Goal: Task Accomplishment & Management: Use online tool/utility

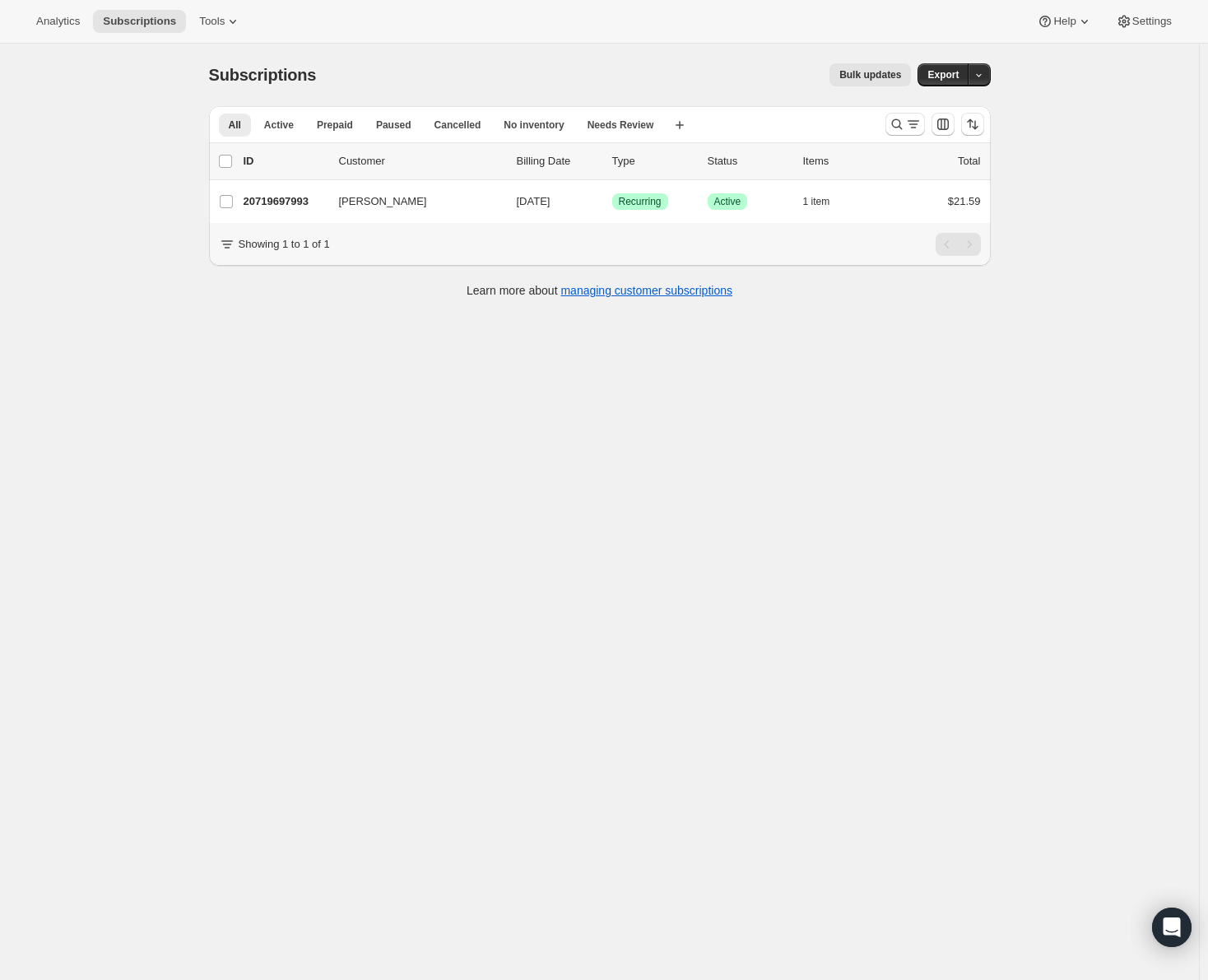
click at [872, 71] on span "Bulk updates" at bounding box center [870, 74] width 62 height 13
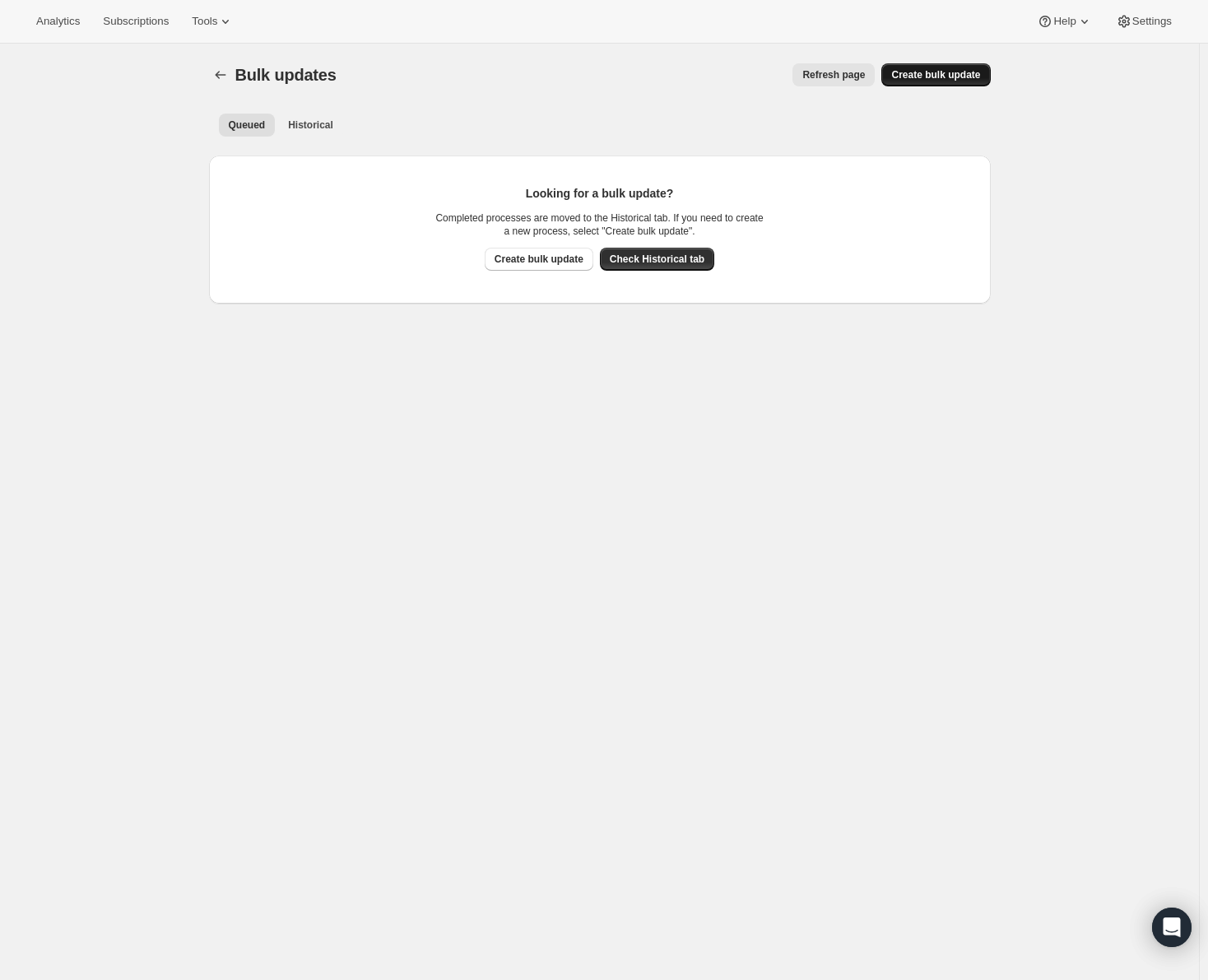
click at [974, 76] on span "Create bulk update" at bounding box center [935, 74] width 89 height 13
select select "09"
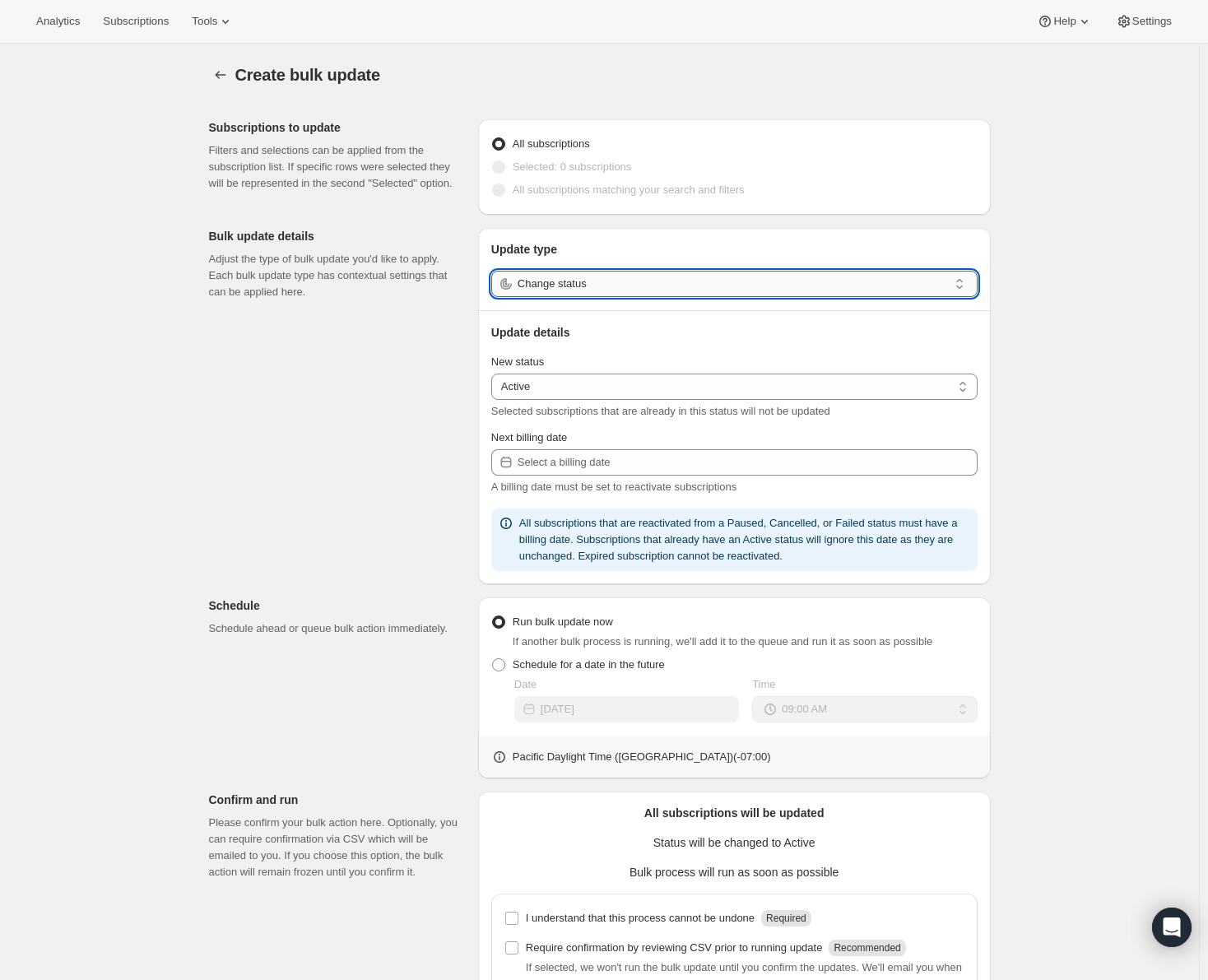
click at [715, 282] on input "Change status" at bounding box center [732, 283] width 430 height 26
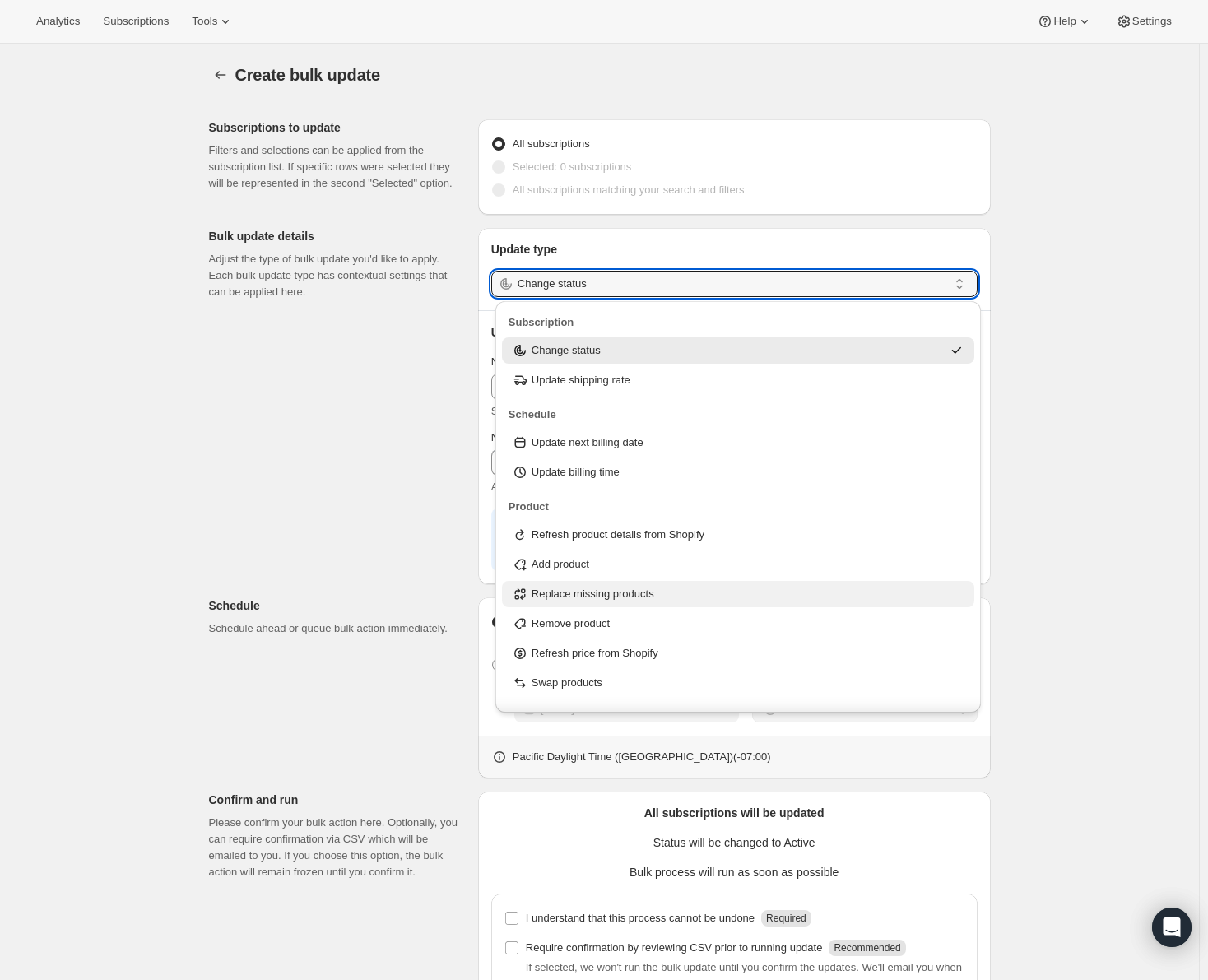
click at [667, 597] on div "Replace missing products" at bounding box center [738, 594] width 454 height 16
type input "Replace missing products"
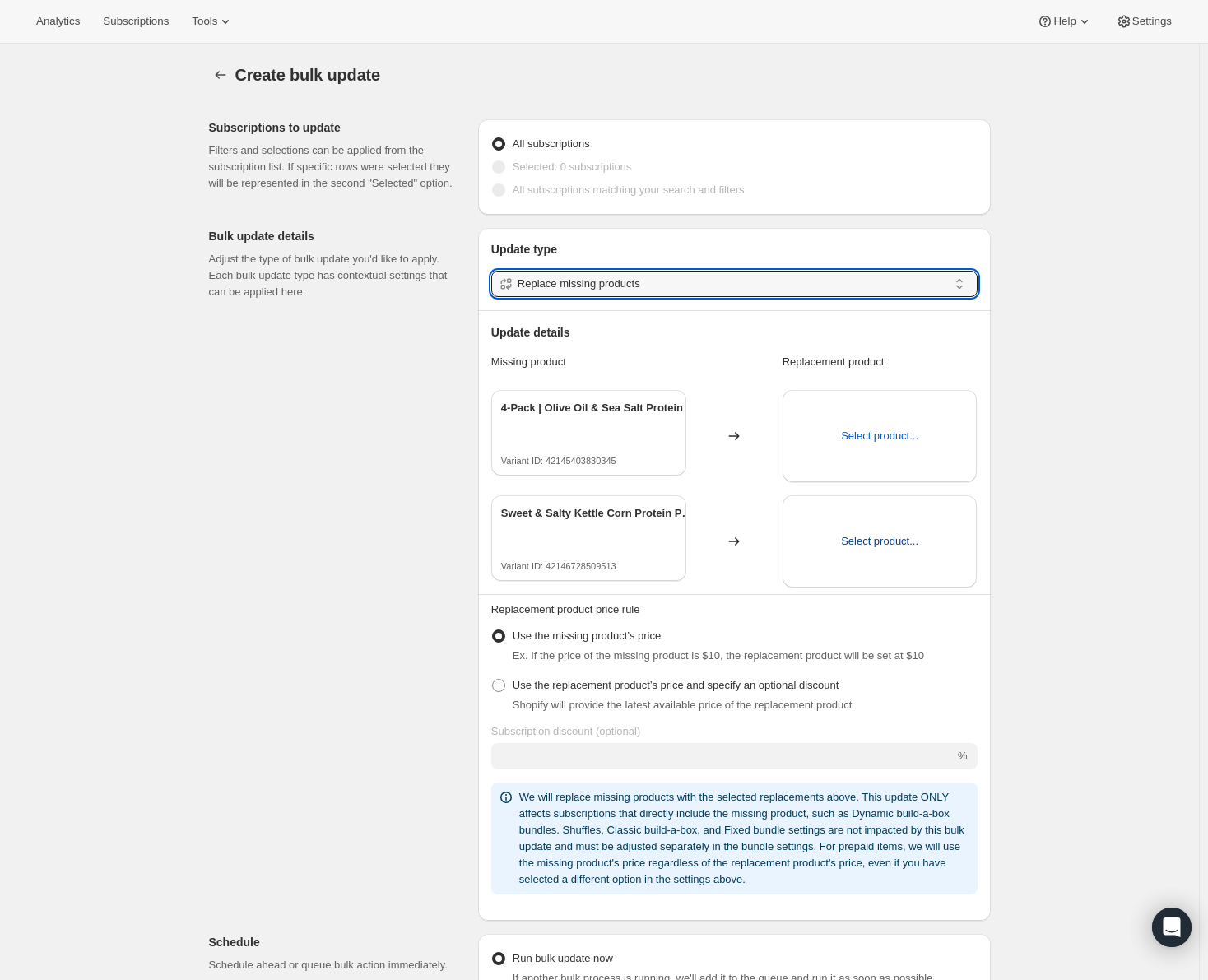
click at [872, 544] on span "Select product..." at bounding box center [880, 541] width 77 height 16
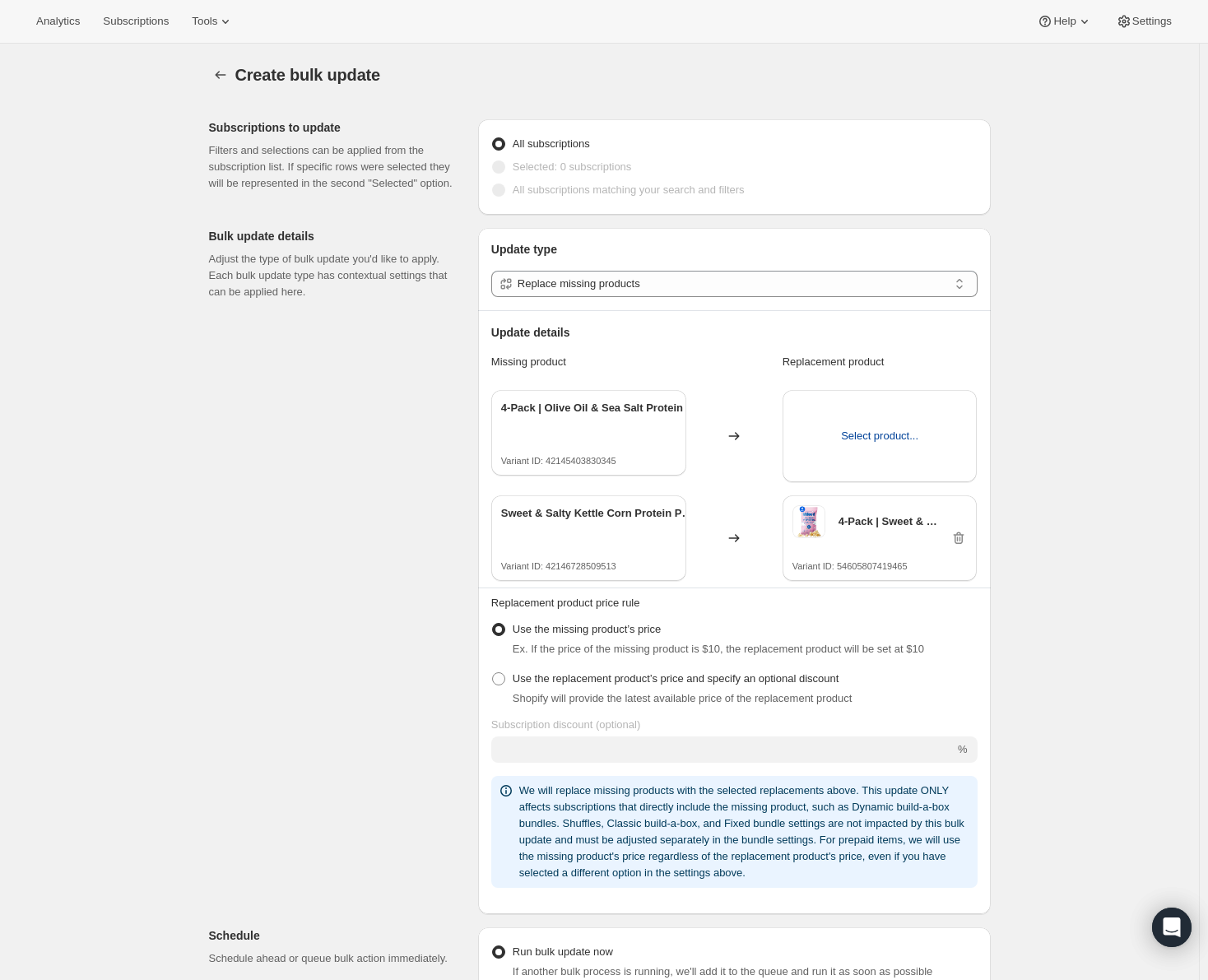
click at [862, 435] on span "Select product..." at bounding box center [880, 436] width 77 height 16
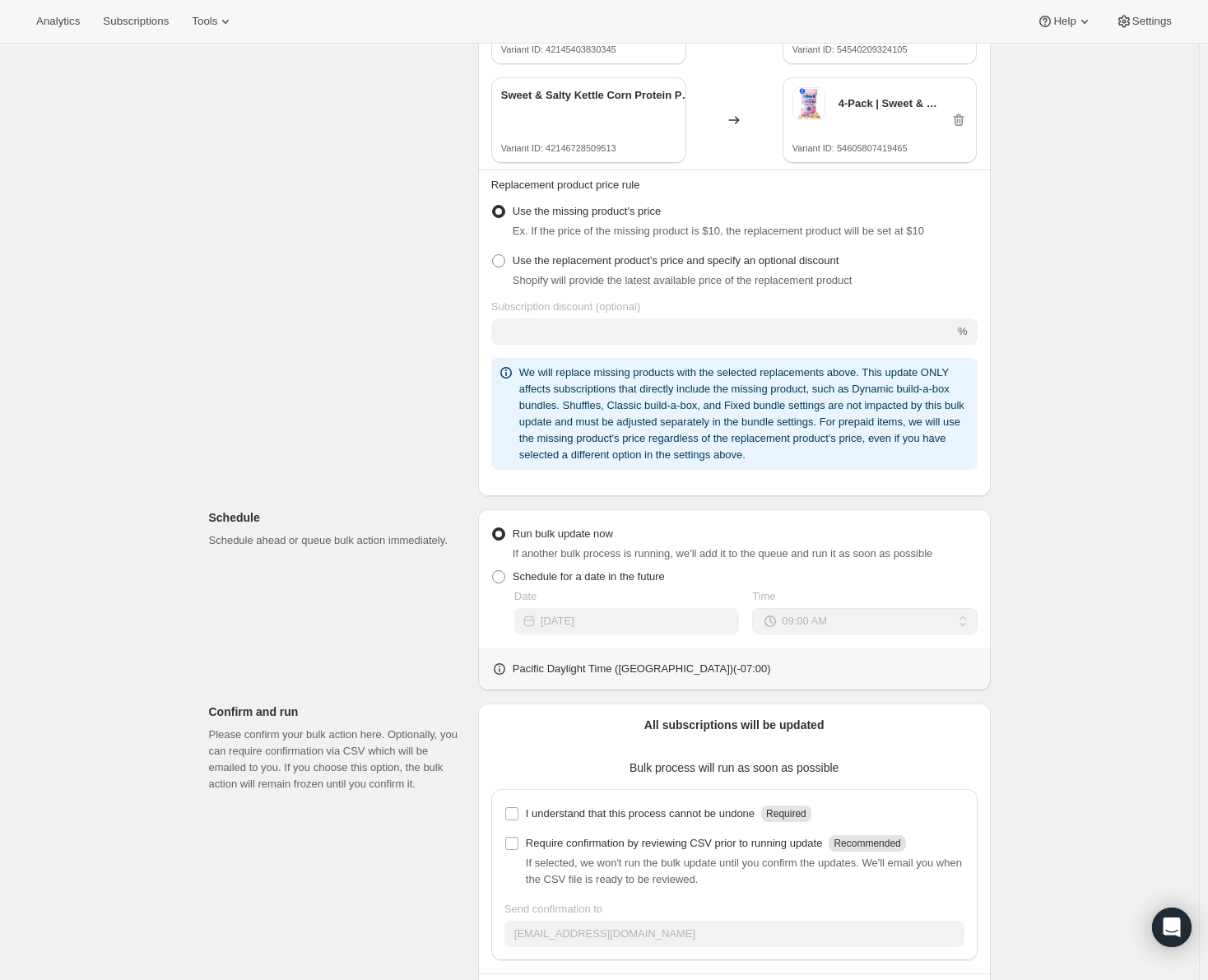
scroll to position [481, 0]
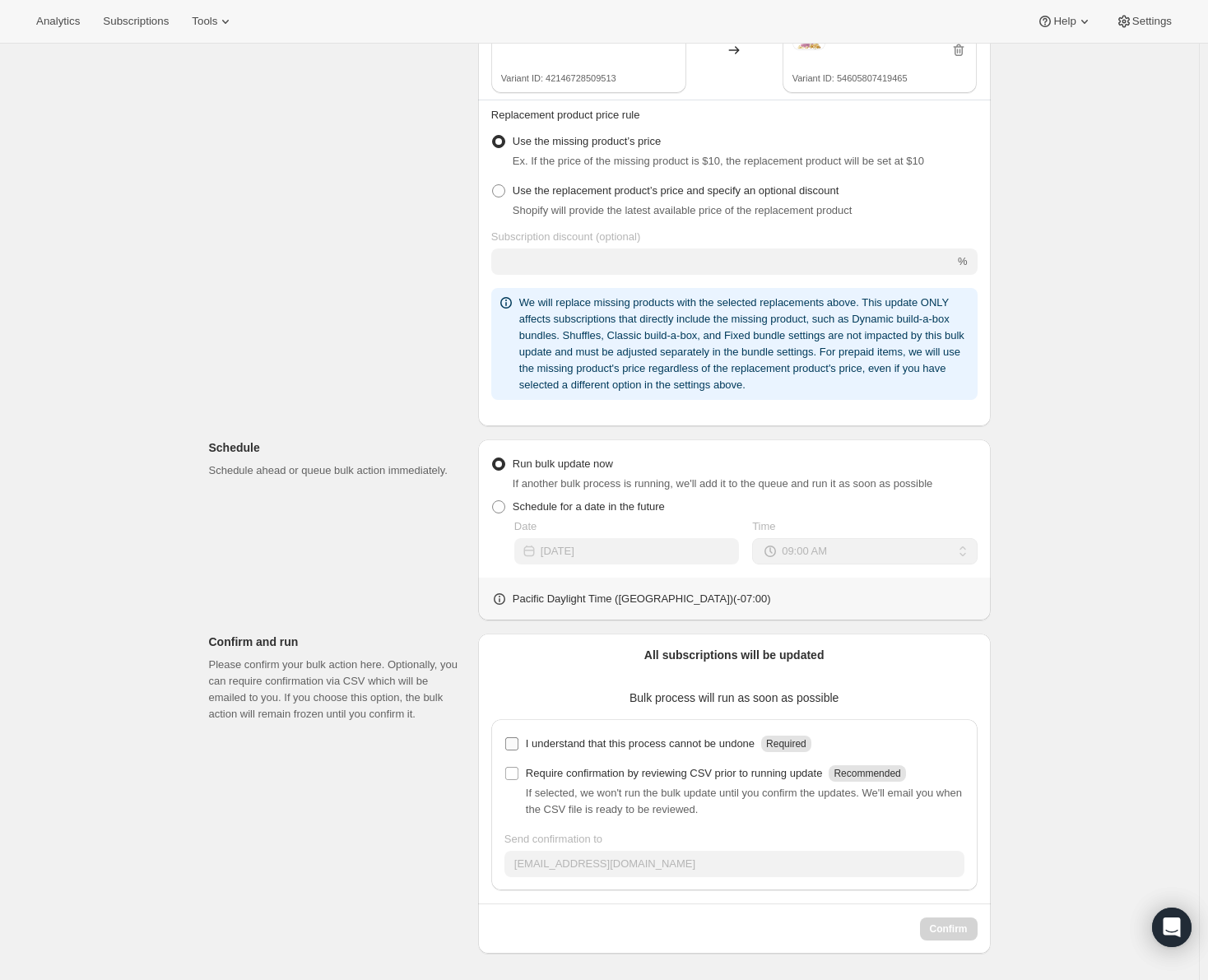
click at [517, 743] on input "I understand that this process cannot be undone Required" at bounding box center [511, 744] width 13 height 13
checkbox input "true"
click at [515, 775] on input "Require confirmation by reviewing CSV prior to running update Recommended" at bounding box center [511, 773] width 13 height 13
checkbox input "true"
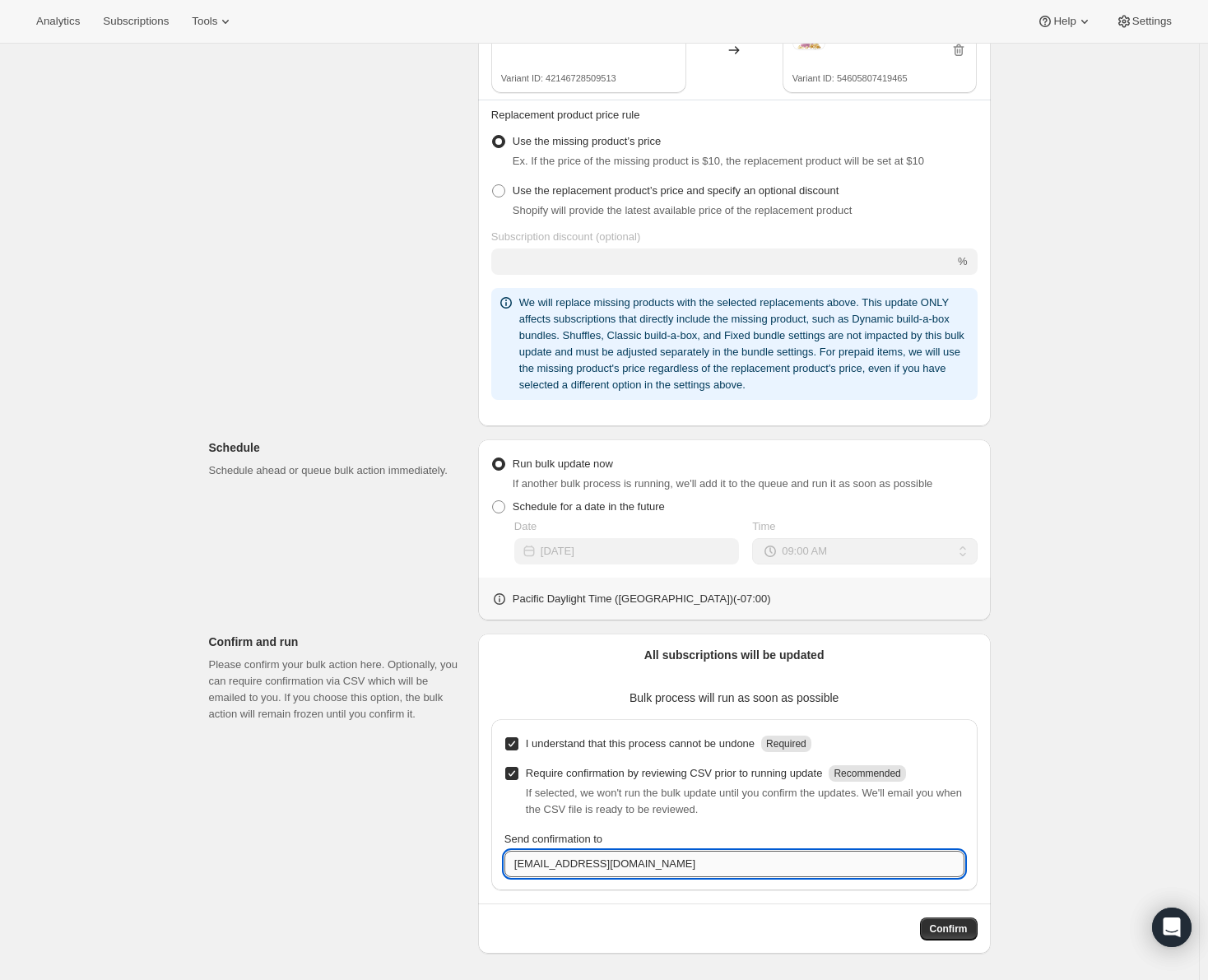
click at [636, 865] on input "hi@khloudfoods.com" at bounding box center [735, 864] width 460 height 26
type input "kaylee.press@khloudfoods.com"
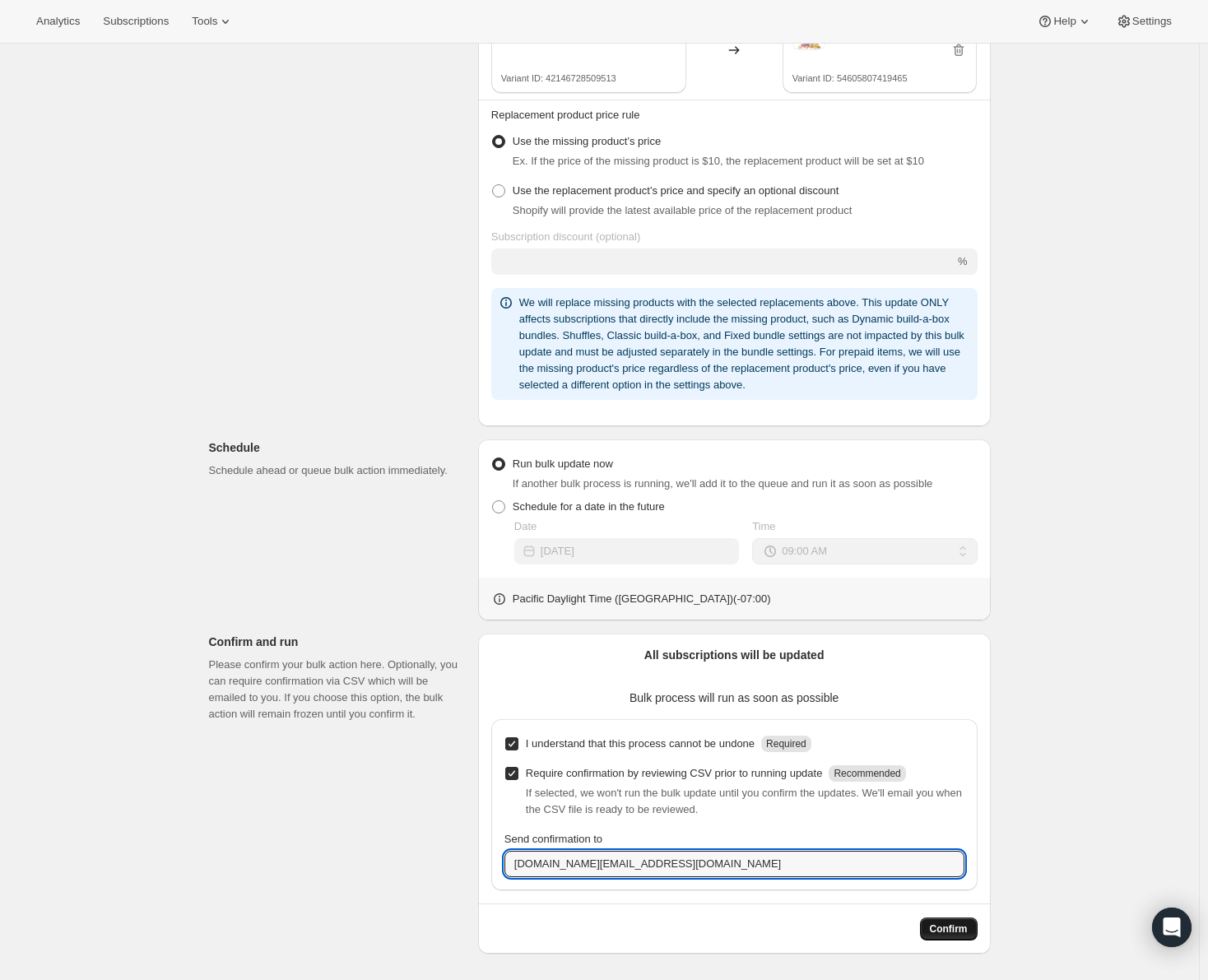
click at [964, 934] on span "Confirm" at bounding box center [949, 929] width 38 height 13
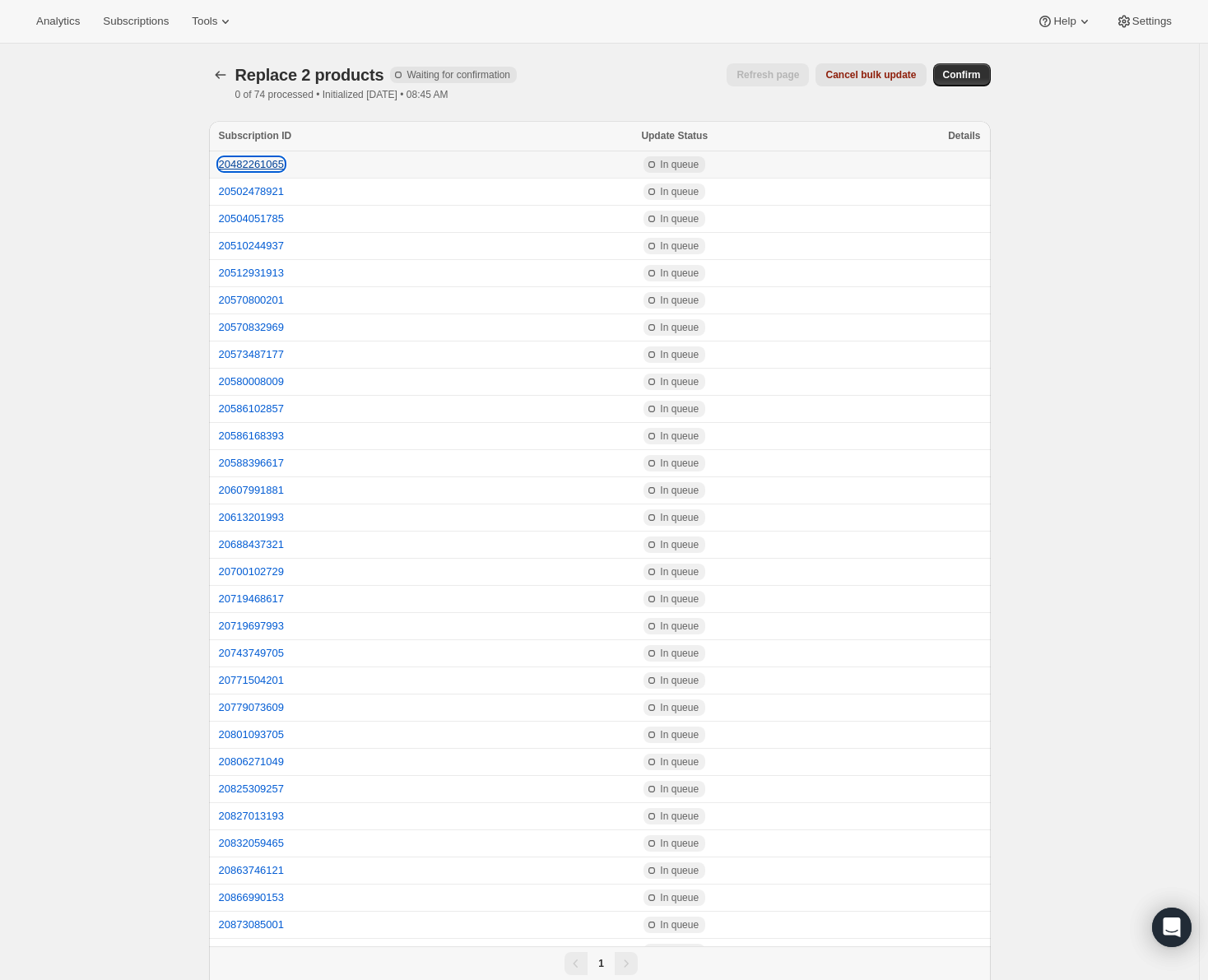
click at [262, 165] on button "20482261065" at bounding box center [252, 165] width 66 height 13
click at [270, 193] on button "20502478921" at bounding box center [252, 192] width 66 height 13
click at [256, 222] on button "20504051785" at bounding box center [252, 218] width 66 height 13
click at [980, 74] on span "Confirm" at bounding box center [962, 74] width 38 height 13
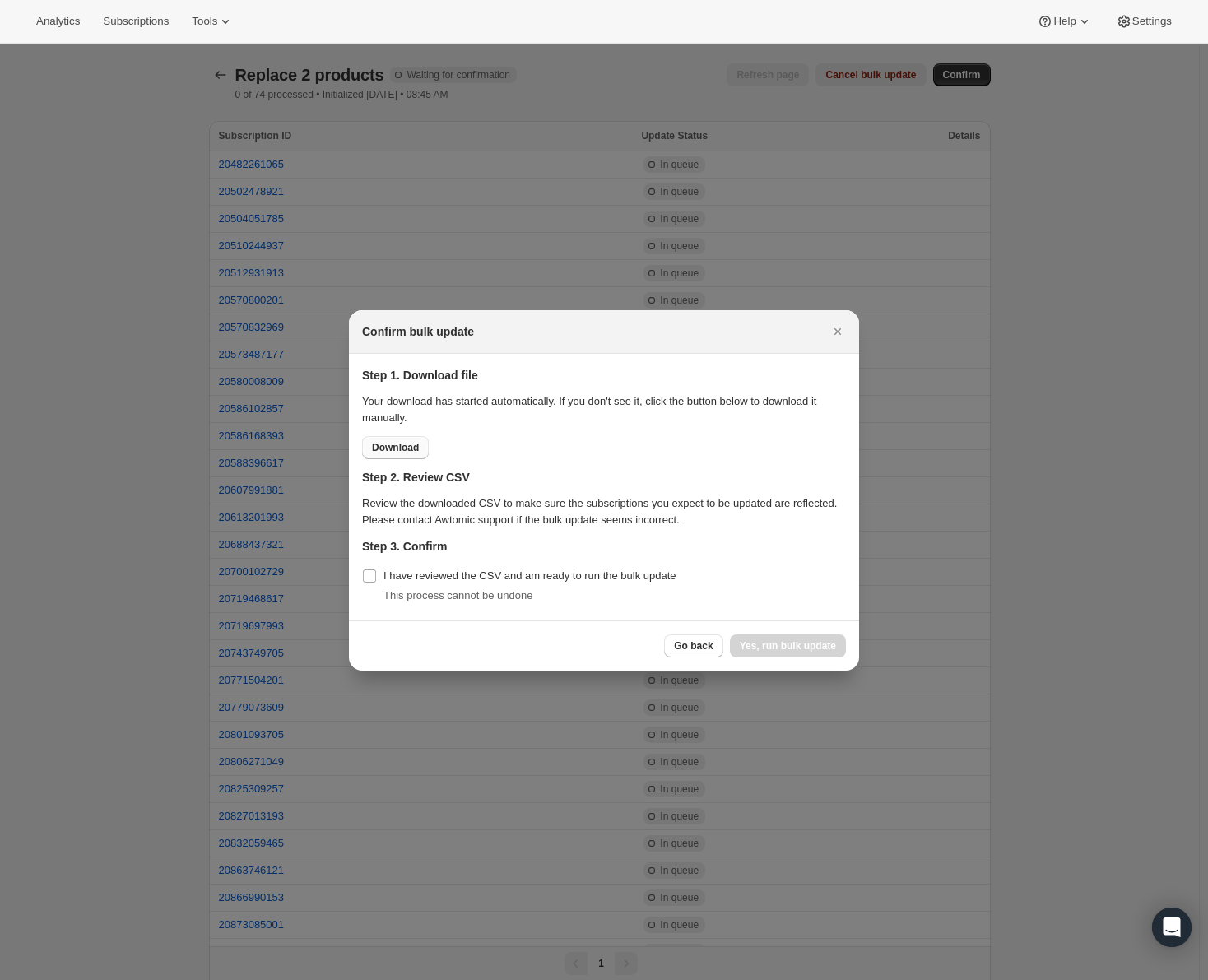
click at [401, 447] on span "Download" at bounding box center [396, 447] width 47 height 13
click at [367, 579] on input "I have reviewed the CSV and am ready to run the bulk update" at bounding box center [369, 575] width 13 height 13
checkbox input "true"
click at [819, 652] on span "Yes, run bulk update" at bounding box center [787, 645] width 97 height 13
